Goal: Information Seeking & Learning: Learn about a topic

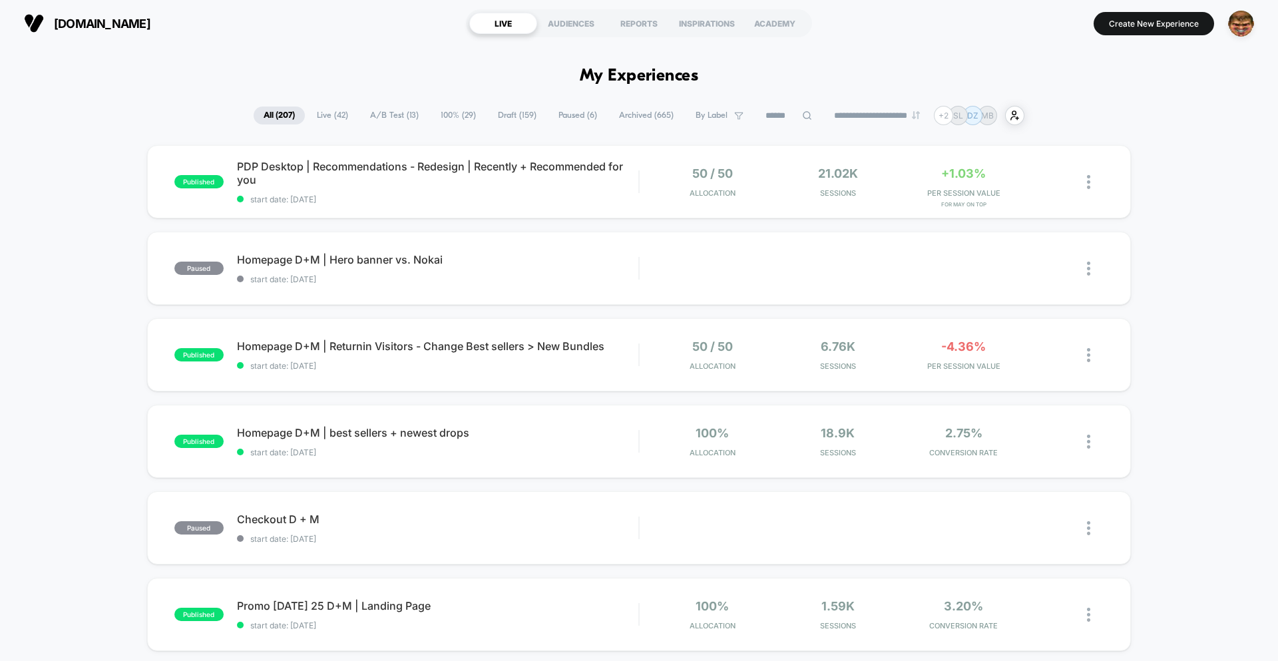
click at [498, 204] on div "published PDP Desktop | Recommendations - Redesign | Recently + Recommended for…" at bounding box center [639, 181] width 984 height 73
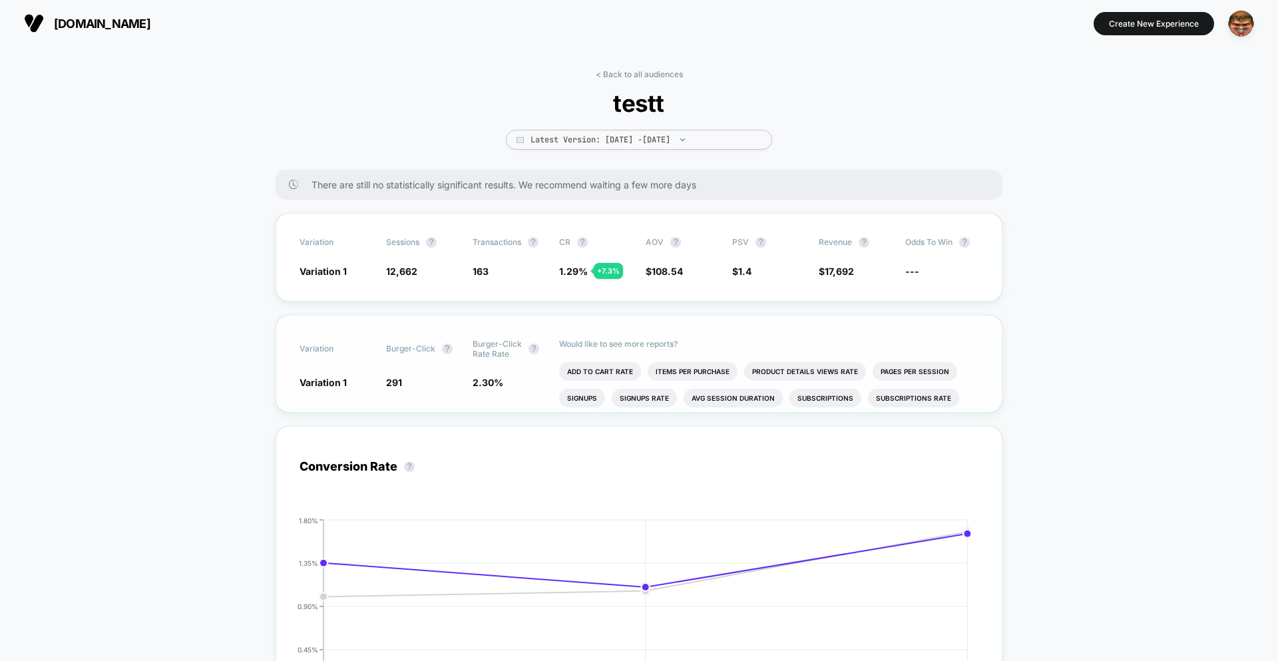
click at [491, 355] on span "burger-click rate rate" at bounding box center [496, 349] width 49 height 20
click at [524, 375] on span "2.30 % - 5.7 %" at bounding box center [508, 381] width 73 height 13
